Goal: Book appointment/travel/reservation

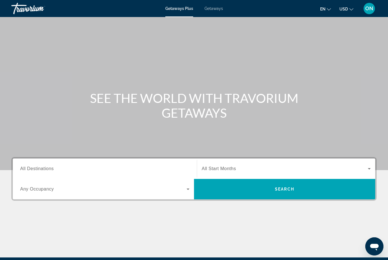
click at [217, 10] on span "Getaways" at bounding box center [213, 8] width 18 height 5
click at [85, 170] on input "Destination All Destinations" at bounding box center [104, 169] width 169 height 7
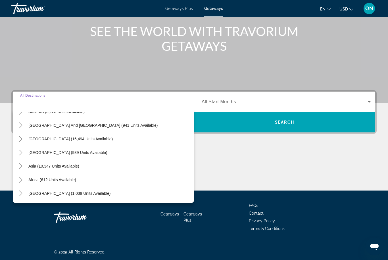
scroll to position [92, 0]
click at [59, 197] on span "Search widget" at bounding box center [110, 194] width 168 height 14
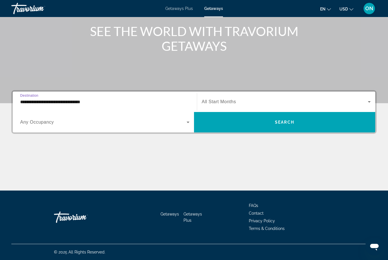
click at [53, 102] on input "**********" at bounding box center [104, 102] width 169 height 7
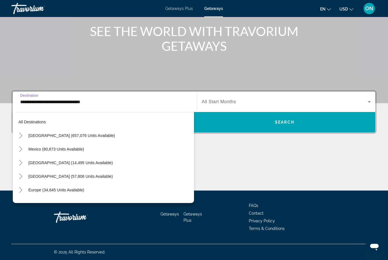
scroll to position [129, 0]
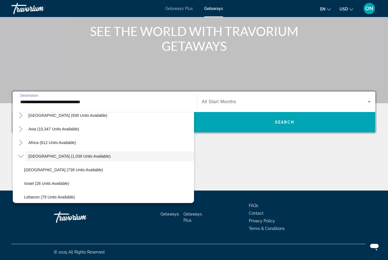
click at [58, 170] on span "Egypt (739 units available)" at bounding box center [63, 170] width 79 height 5
type input "**********"
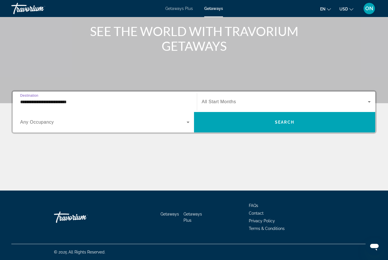
click at [145, 124] on span "Search widget" at bounding box center [103, 122] width 166 height 7
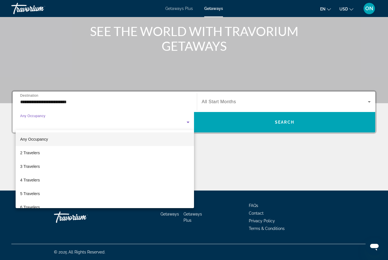
click at [236, 108] on div at bounding box center [194, 130] width 388 height 260
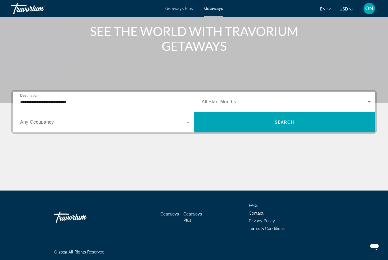
click at [230, 103] on span "All Start Months" at bounding box center [219, 101] width 34 height 5
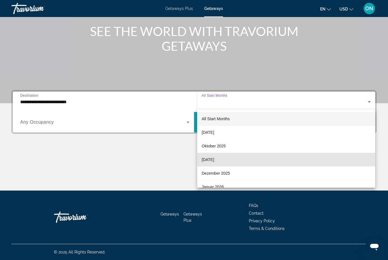
click at [214, 160] on span "November 2025" at bounding box center [208, 159] width 12 height 7
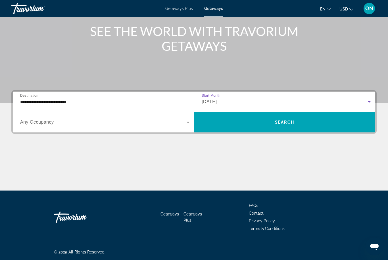
click at [288, 124] on span "Search" at bounding box center [284, 122] width 19 height 5
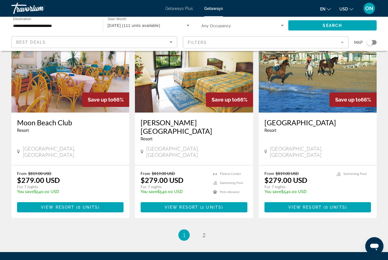
scroll to position [657, 0]
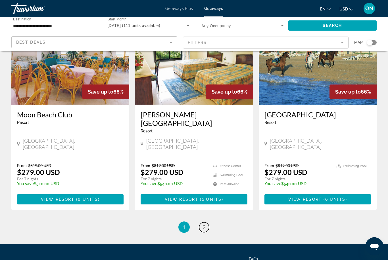
click at [207, 223] on link "page 2" at bounding box center [204, 228] width 10 height 10
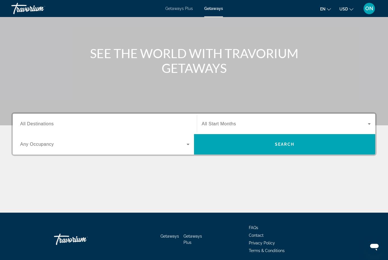
scroll to position [49, 0]
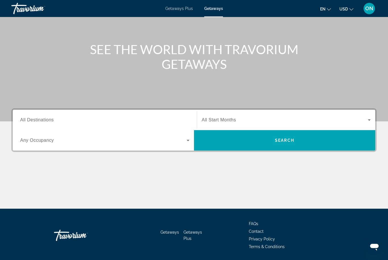
click at [78, 120] on input "Destination All Destinations" at bounding box center [104, 120] width 169 height 7
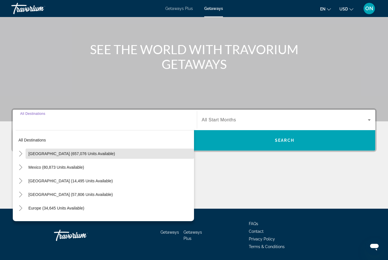
click at [66, 156] on span "Search widget" at bounding box center [110, 154] width 168 height 14
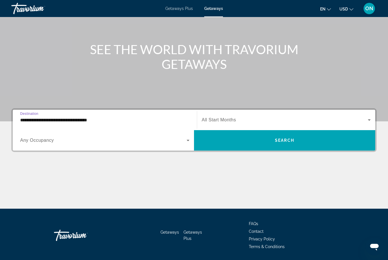
click at [72, 122] on input "**********" at bounding box center [104, 120] width 169 height 7
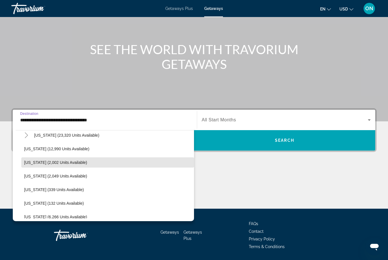
scroll to position [141, 0]
click at [54, 152] on span "Search widget" at bounding box center [107, 149] width 173 height 14
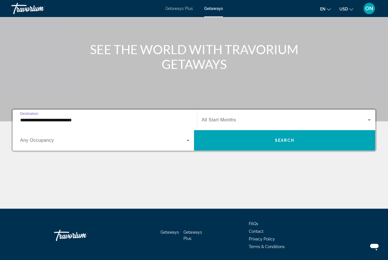
click at [82, 121] on input "**********" at bounding box center [104, 120] width 169 height 7
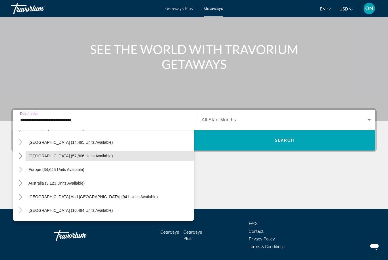
scroll to position [652, 0]
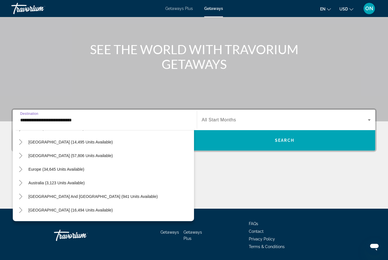
click at [59, 171] on span "Europe (34,645 units available)" at bounding box center [56, 169] width 56 height 5
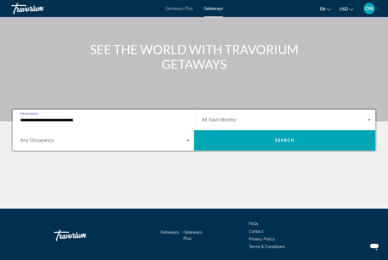
click at [87, 121] on input "**********" at bounding box center [104, 120] width 169 height 7
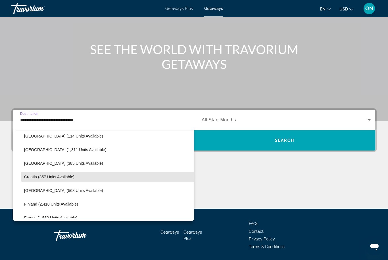
scroll to position [704, 0]
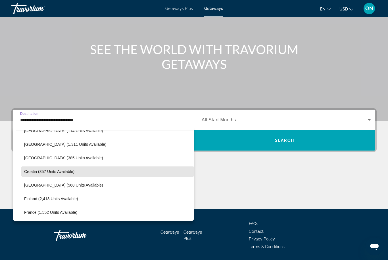
click at [70, 175] on span "Search widget" at bounding box center [107, 172] width 173 height 14
type input "**********"
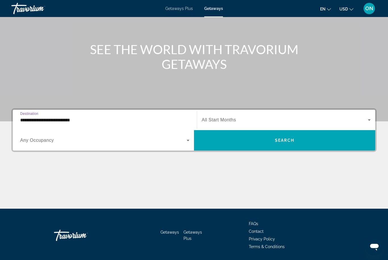
click at [226, 120] on span "All Start Months" at bounding box center [219, 120] width 34 height 5
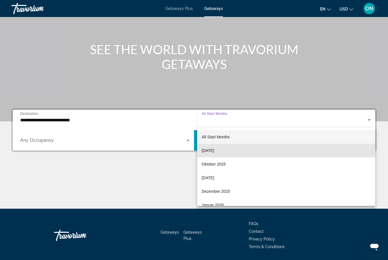
click at [248, 150] on mat-option "September 2025" at bounding box center [286, 151] width 178 height 14
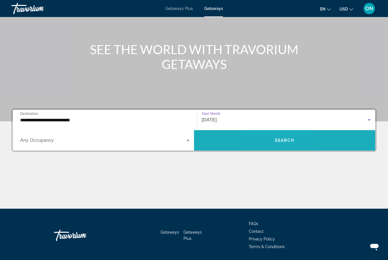
click at [273, 143] on span "Search widget" at bounding box center [284, 141] width 181 height 14
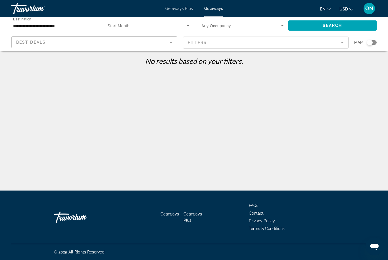
click at [70, 42] on div "Best Deals" at bounding box center [92, 42] width 153 height 7
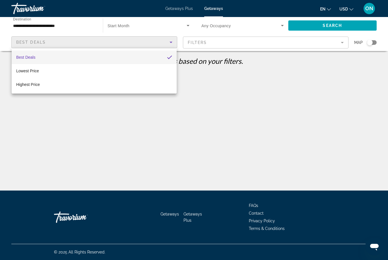
click at [58, 136] on div at bounding box center [194, 130] width 388 height 260
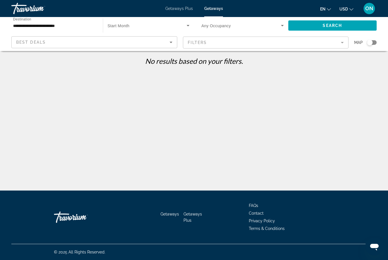
click at [53, 26] on input "**********" at bounding box center [54, 25] width 82 height 7
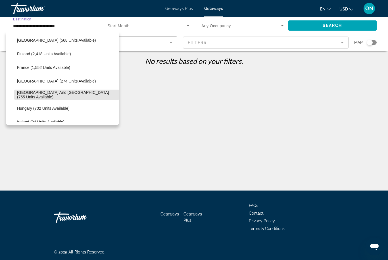
scroll to position [137, 0]
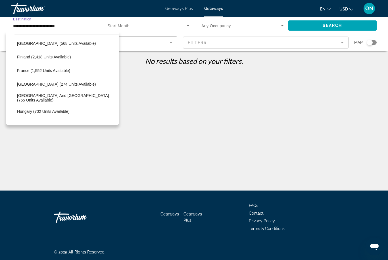
click at [73, 70] on span "Search widget" at bounding box center [66, 71] width 105 height 14
type input "**********"
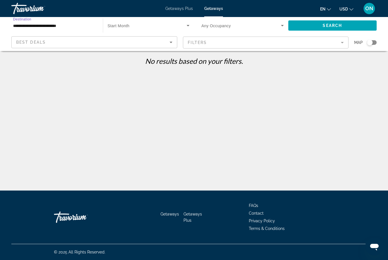
click at [162, 25] on span "Search widget" at bounding box center [147, 25] width 79 height 7
click at [229, 25] on div at bounding box center [194, 130] width 388 height 260
click at [177, 24] on span "Search widget" at bounding box center [147, 25] width 79 height 7
click at [106, 106] on div at bounding box center [194, 130] width 388 height 260
click at [219, 45] on mat-form-field "Filters" at bounding box center [266, 43] width 166 height 12
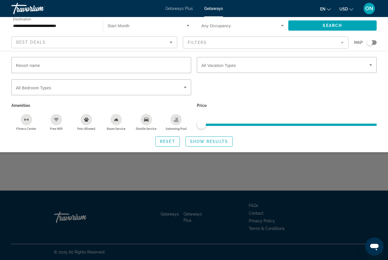
click at [225, 22] on span "Search widget" at bounding box center [240, 25] width 79 height 7
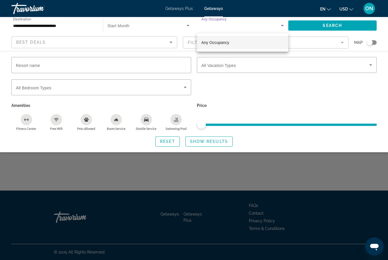
click at [145, 23] on div at bounding box center [194, 130] width 388 height 260
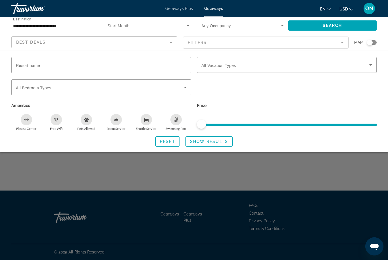
click at [191, 25] on icon "Search widget" at bounding box center [188, 25] width 7 height 7
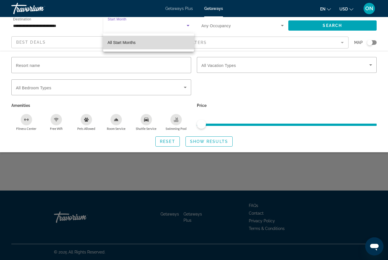
click at [150, 43] on mat-option "All Start Months" at bounding box center [148, 43] width 91 height 14
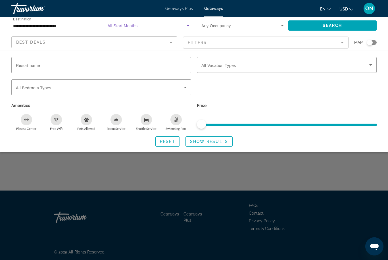
click at [214, 11] on span "Getaways" at bounding box center [213, 8] width 19 height 5
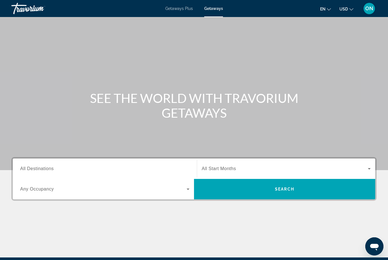
click at [93, 170] on input "Destination All Destinations" at bounding box center [104, 169] width 169 height 7
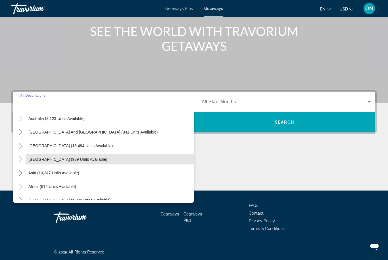
scroll to position [86, 0]
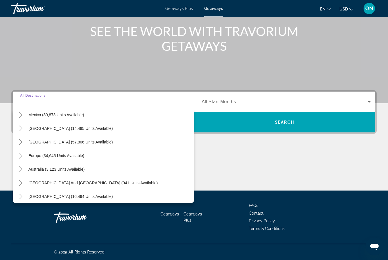
click at [49, 104] on input "Destination All Destinations" at bounding box center [104, 102] width 169 height 7
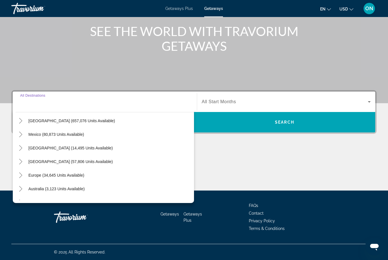
click at [58, 101] on input "Destination All Destinations" at bounding box center [104, 102] width 169 height 7
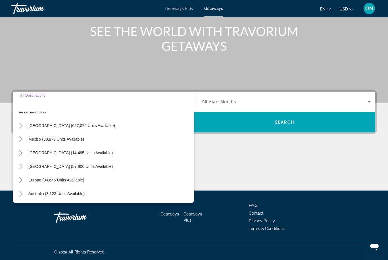
click at [63, 104] on input "Destination All Destinations" at bounding box center [104, 102] width 169 height 7
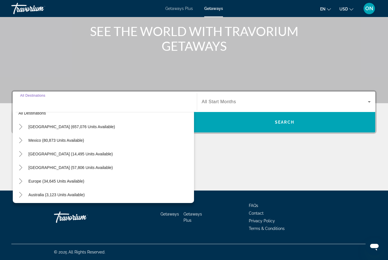
scroll to position [9, 0]
click at [229, 103] on span "All Start Months" at bounding box center [219, 101] width 34 height 5
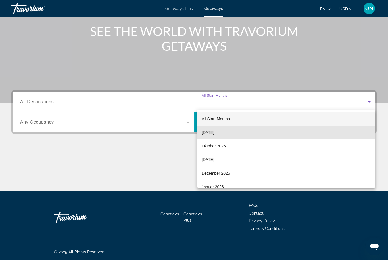
click at [239, 133] on mat-option "September 2025" at bounding box center [286, 133] width 178 height 14
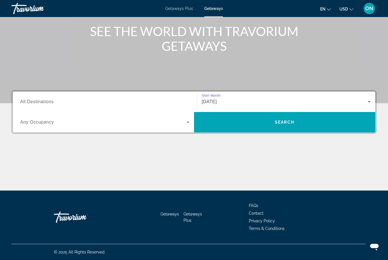
click at [63, 103] on input "Destination All Destinations" at bounding box center [104, 102] width 169 height 7
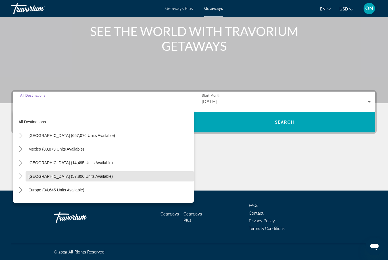
click at [62, 180] on span "Search widget" at bounding box center [110, 177] width 168 height 14
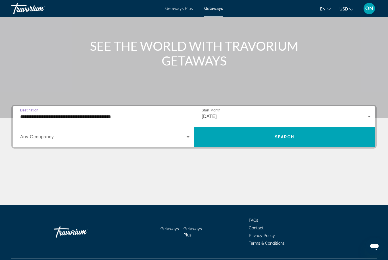
click at [102, 119] on input "**********" at bounding box center [104, 117] width 169 height 7
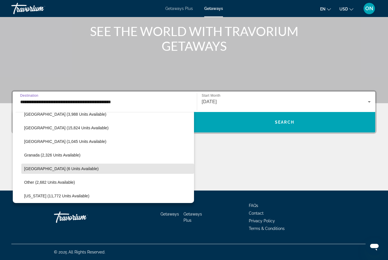
scroll to position [119, 0]
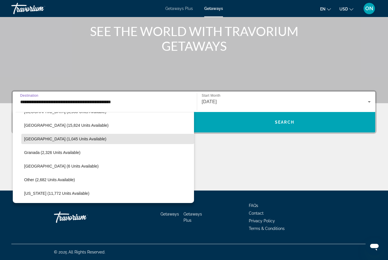
click at [76, 142] on span "Search widget" at bounding box center [107, 139] width 173 height 14
type input "**********"
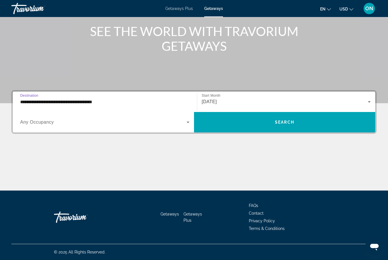
click at [68, 99] on input "**********" at bounding box center [104, 102] width 169 height 7
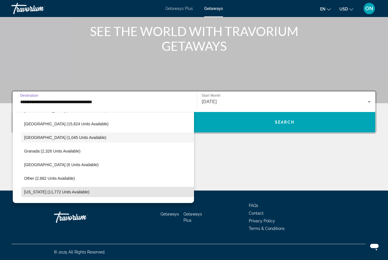
scroll to position [118, 0]
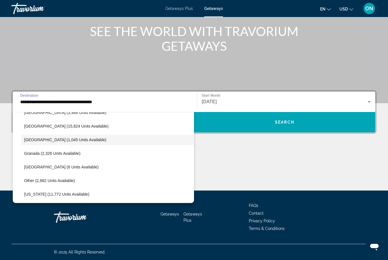
click at [84, 139] on span "Dominican Republic (1,045 units available)" at bounding box center [65, 140] width 82 height 5
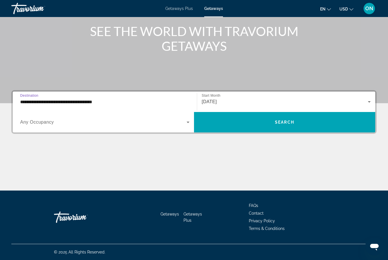
click at [101, 122] on span "Search widget" at bounding box center [103, 122] width 166 height 7
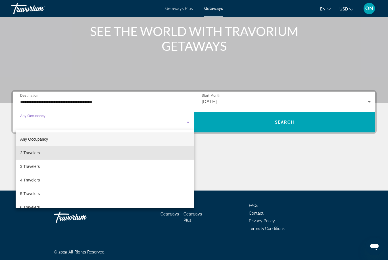
click at [70, 153] on mat-option "2 Travelers" at bounding box center [105, 153] width 178 height 14
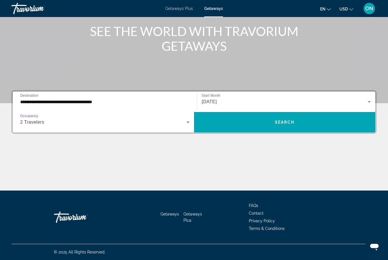
click at [251, 104] on div "September 2025" at bounding box center [285, 102] width 166 height 7
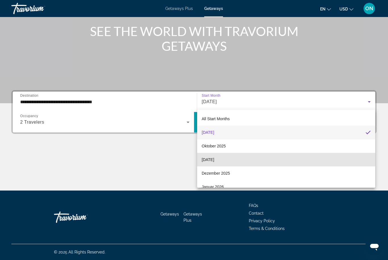
click at [214, 160] on span "November 2025" at bounding box center [208, 159] width 12 height 7
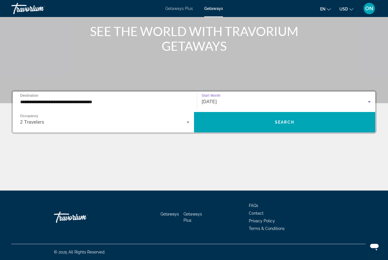
click at [264, 123] on span "Search widget" at bounding box center [284, 123] width 181 height 14
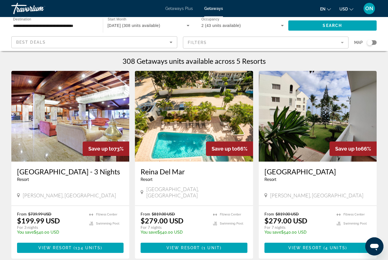
click at [78, 21] on div "**********" at bounding box center [54, 26] width 82 height 16
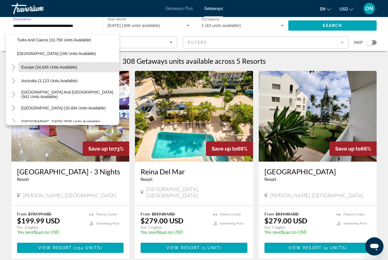
scroll to position [250, 0]
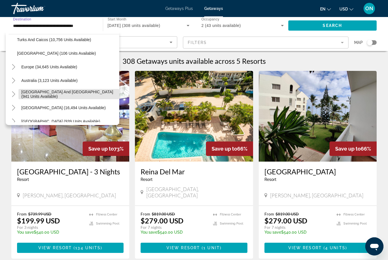
click at [78, 95] on span "South Pacific and Oceania (941 units available)" at bounding box center [68, 94] width 95 height 9
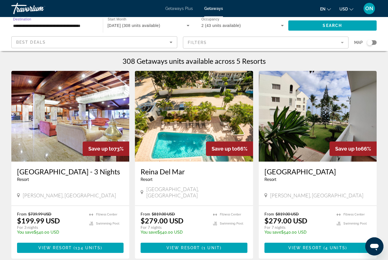
click at [92, 24] on input "**********" at bounding box center [54, 25] width 82 height 7
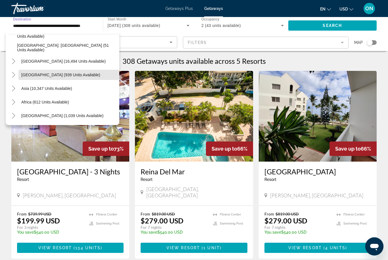
scroll to position [324, 0]
click at [80, 115] on span "Middle East (1,039 units available)" at bounding box center [62, 115] width 82 height 5
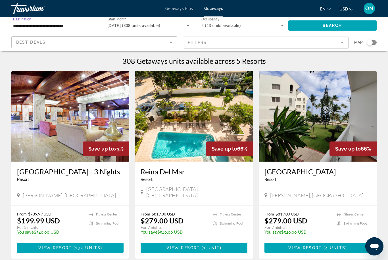
click at [78, 27] on input "**********" at bounding box center [54, 25] width 82 height 7
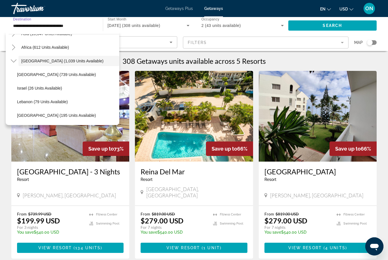
scroll to position [378, 0]
click at [78, 116] on span "United Arab Emirates (195 units available)" at bounding box center [56, 115] width 79 height 5
type input "**********"
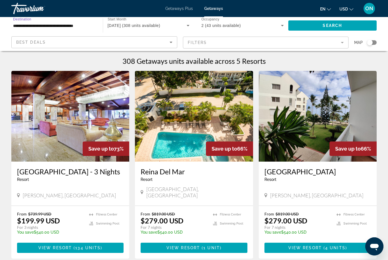
click at [88, 24] on input "**********" at bounding box center [54, 25] width 82 height 7
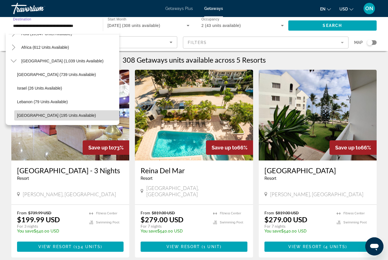
scroll to position [0, 0]
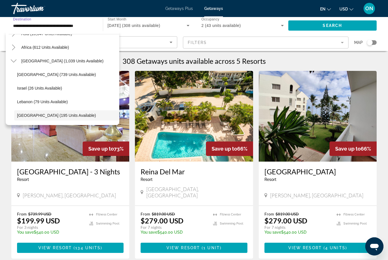
click at [77, 117] on span "United Arab Emirates (195 units available)" at bounding box center [56, 115] width 79 height 5
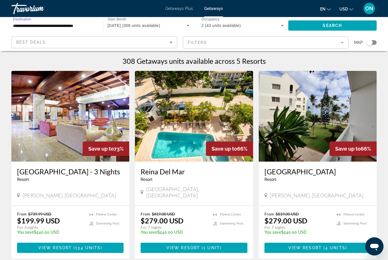
click at [327, 24] on span "Search" at bounding box center [332, 25] width 19 height 5
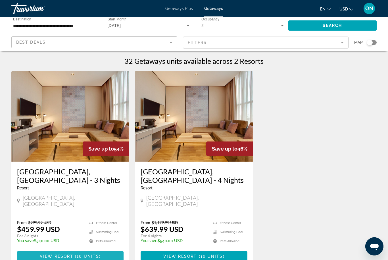
click at [81, 254] on span "16 units" at bounding box center [88, 256] width 22 height 5
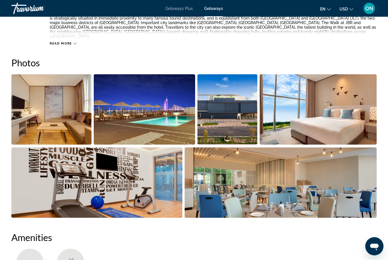
scroll to position [348, 0]
click at [171, 126] on img "Open full-screen image slider" at bounding box center [144, 109] width 101 height 70
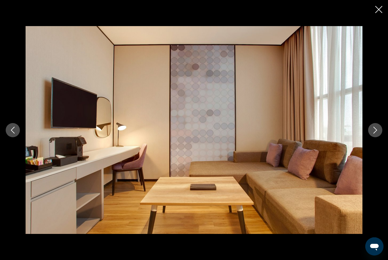
scroll to position [264, 0]
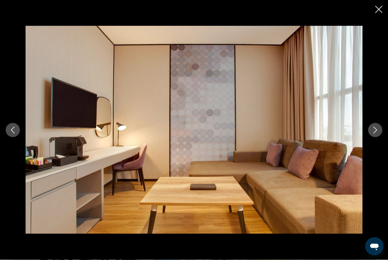
click at [371, 131] on button "Next image" at bounding box center [375, 130] width 14 height 14
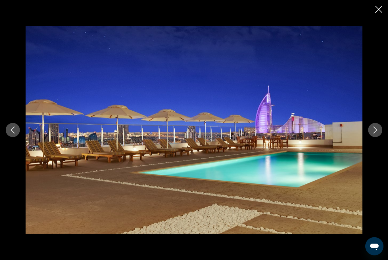
click at [372, 128] on icon "Next image" at bounding box center [375, 130] width 7 height 7
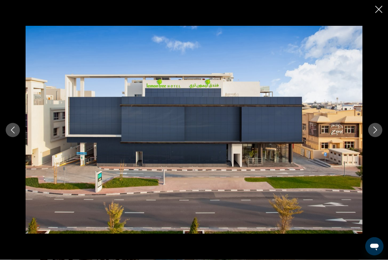
click at [376, 129] on icon "Next image" at bounding box center [375, 130] width 4 height 7
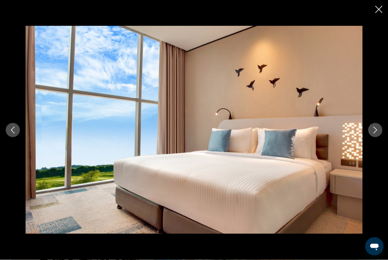
click at [375, 131] on icon "Next image" at bounding box center [375, 130] width 7 height 7
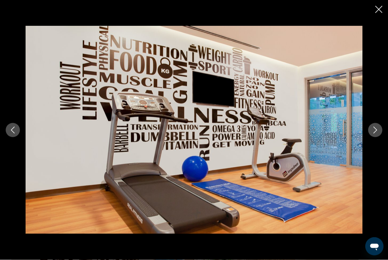
click at [375, 131] on icon "Next image" at bounding box center [375, 130] width 7 height 7
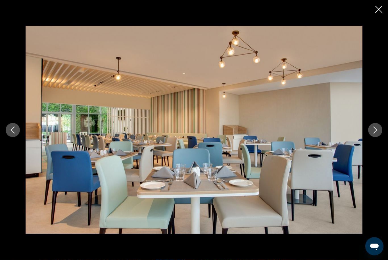
click at [371, 131] on button "Next image" at bounding box center [375, 130] width 14 height 14
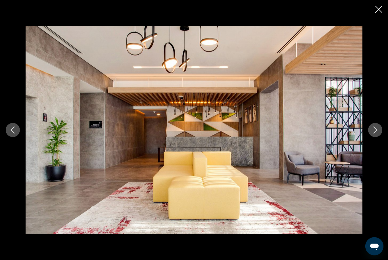
click at [376, 130] on icon "Next image" at bounding box center [375, 130] width 7 height 7
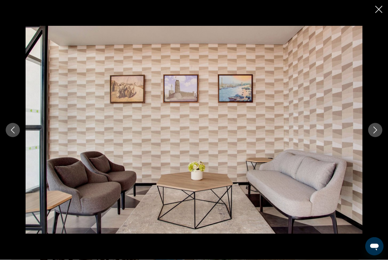
click at [375, 129] on icon "Next image" at bounding box center [375, 130] width 7 height 7
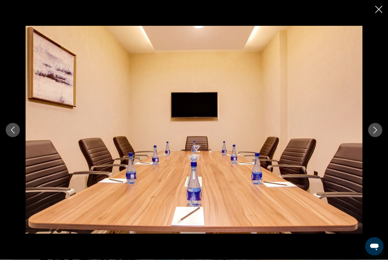
click at [376, 130] on icon "Next image" at bounding box center [375, 130] width 4 height 7
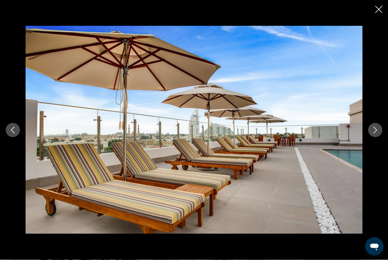
click at [376, 129] on icon "Next image" at bounding box center [375, 130] width 7 height 7
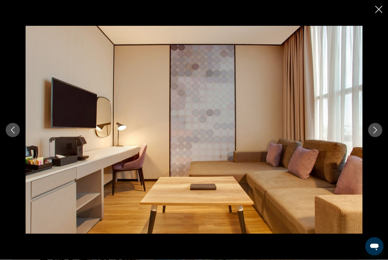
click at [378, 127] on icon "Next image" at bounding box center [375, 130] width 7 height 7
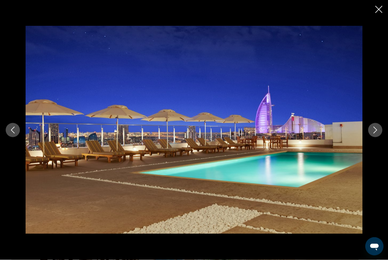
click at [374, 9] on div "prev next" at bounding box center [194, 130] width 388 height 260
click at [378, 13] on button "Close slideshow" at bounding box center [378, 10] width 7 height 9
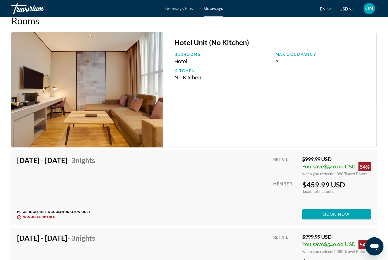
scroll to position [1116, 0]
